Goal: Information Seeking & Learning: Learn about a topic

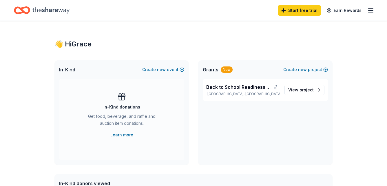
click at [374, 11] on icon "button" at bounding box center [371, 10] width 7 height 7
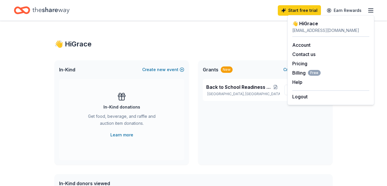
click at [374, 11] on icon "button" at bounding box center [371, 10] width 7 height 7
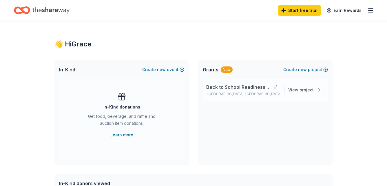
click at [243, 86] on span "Back to School Readiness Boot Camp" at bounding box center [238, 86] width 65 height 7
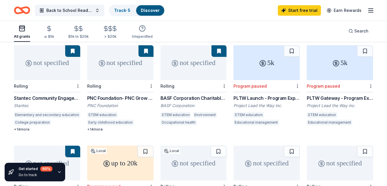
scroll to position [59, 0]
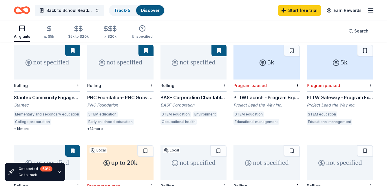
click at [17, 126] on div "+ 14 more" at bounding box center [47, 128] width 66 height 5
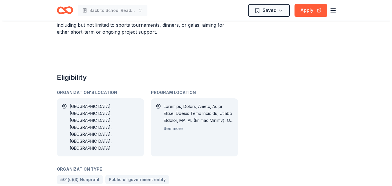
scroll to position [355, 0]
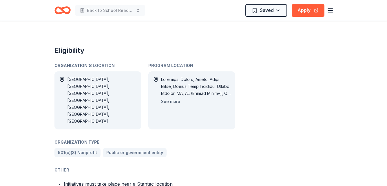
click at [169, 98] on button "See more" at bounding box center [170, 101] width 19 height 7
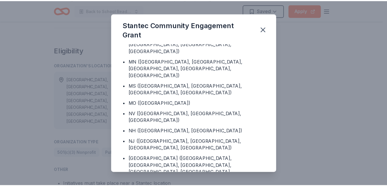
scroll to position [434, 0]
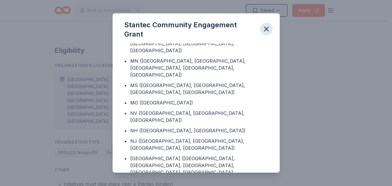
click at [267, 30] on icon "button" at bounding box center [266, 29] width 8 height 8
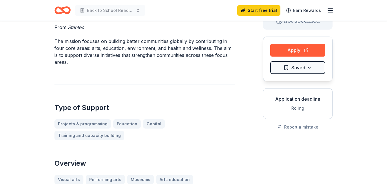
scroll to position [0, 0]
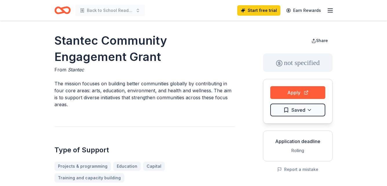
click at [331, 7] on icon "button" at bounding box center [330, 10] width 7 height 7
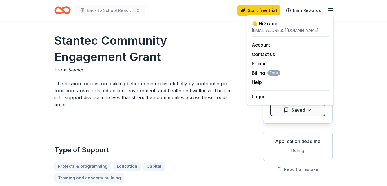
click at [331, 7] on icon "button" at bounding box center [330, 10] width 7 height 7
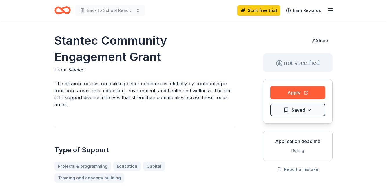
click at [331, 7] on icon "button" at bounding box center [330, 10] width 7 height 7
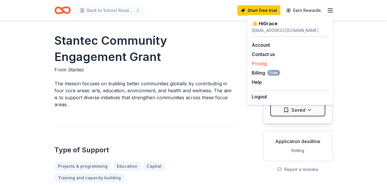
click at [259, 62] on link "Pricing" at bounding box center [259, 64] width 15 height 6
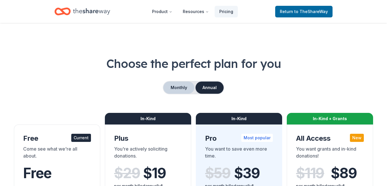
click at [181, 88] on button "Monthly" at bounding box center [179, 87] width 31 height 12
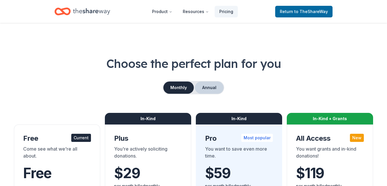
click at [207, 88] on button "Annual" at bounding box center [209, 87] width 29 height 12
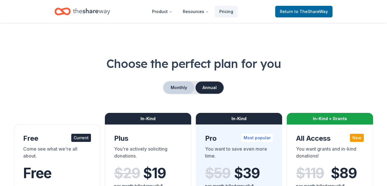
click at [181, 89] on button "Monthly" at bounding box center [179, 87] width 31 height 12
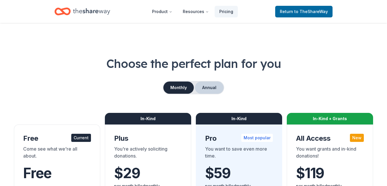
click at [217, 88] on button "Annual" at bounding box center [209, 87] width 29 height 12
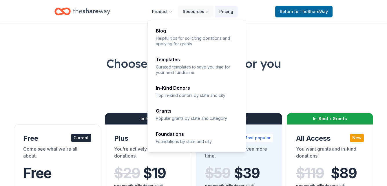
click at [204, 11] on button "Resources" at bounding box center [195, 12] width 35 height 12
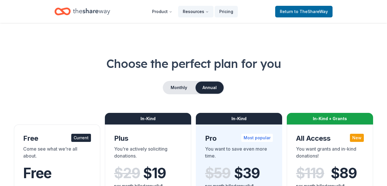
click at [204, 11] on button "Resources" at bounding box center [195, 12] width 35 height 12
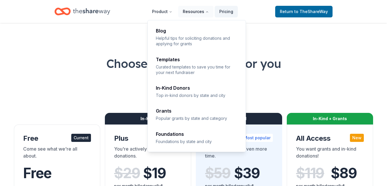
click at [204, 11] on button "Resources" at bounding box center [195, 12] width 35 height 12
